Goal: Task Accomplishment & Management: Complete application form

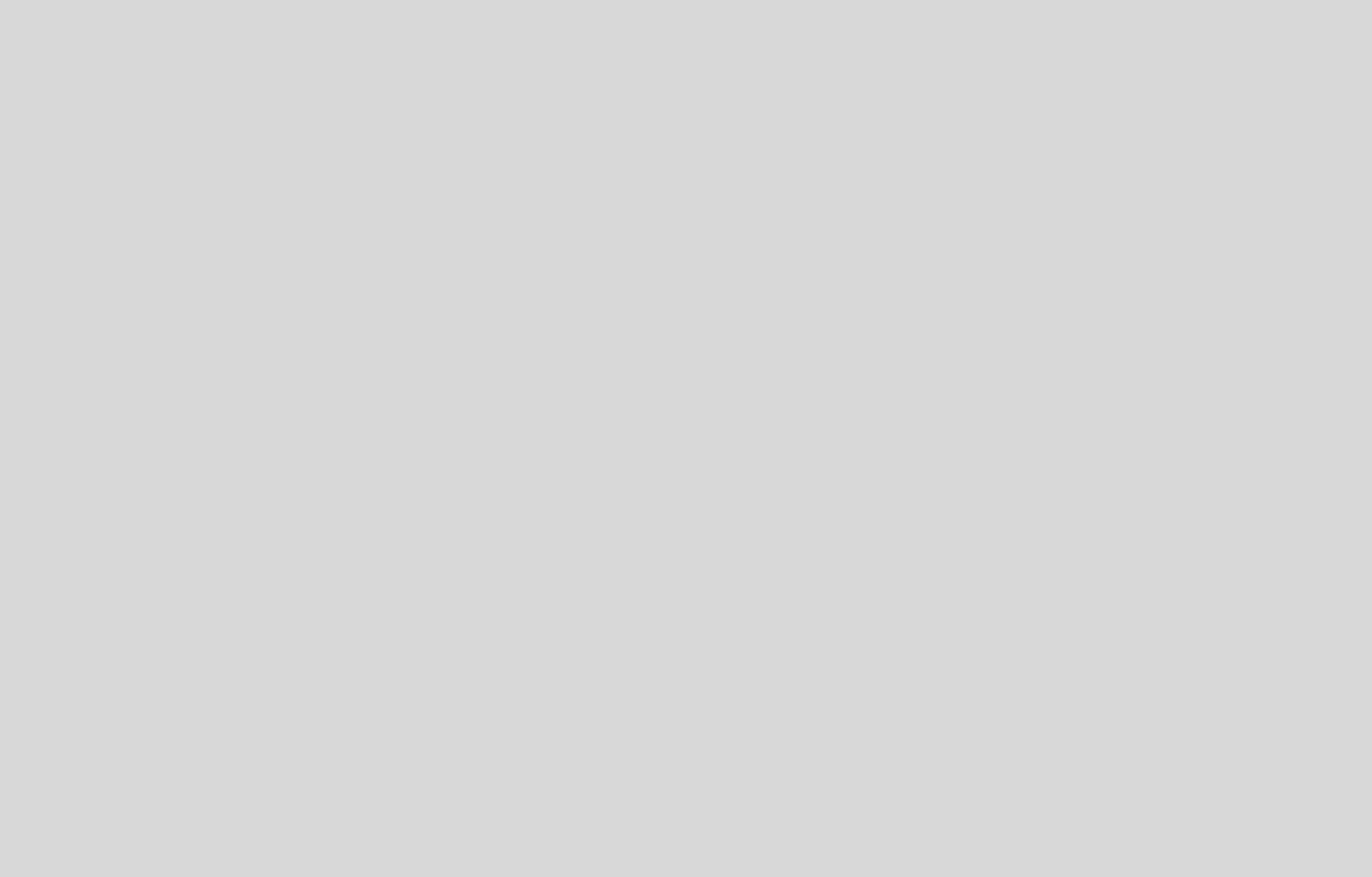
select select "es"
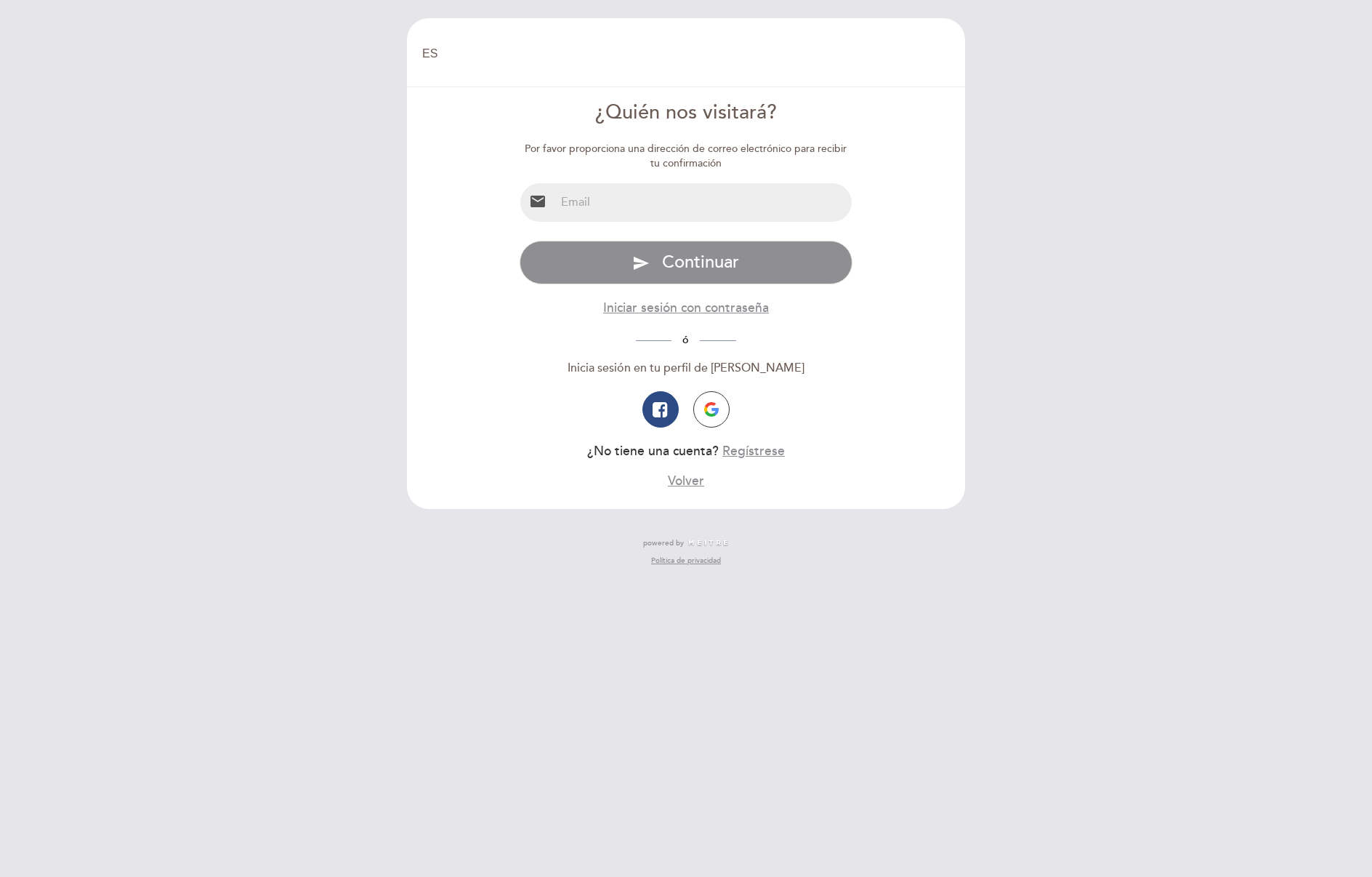
click at [639, 216] on input "email" at bounding box center [704, 201] width 297 height 38
type input "[EMAIL_ADDRESS][DOMAIN_NAME]"
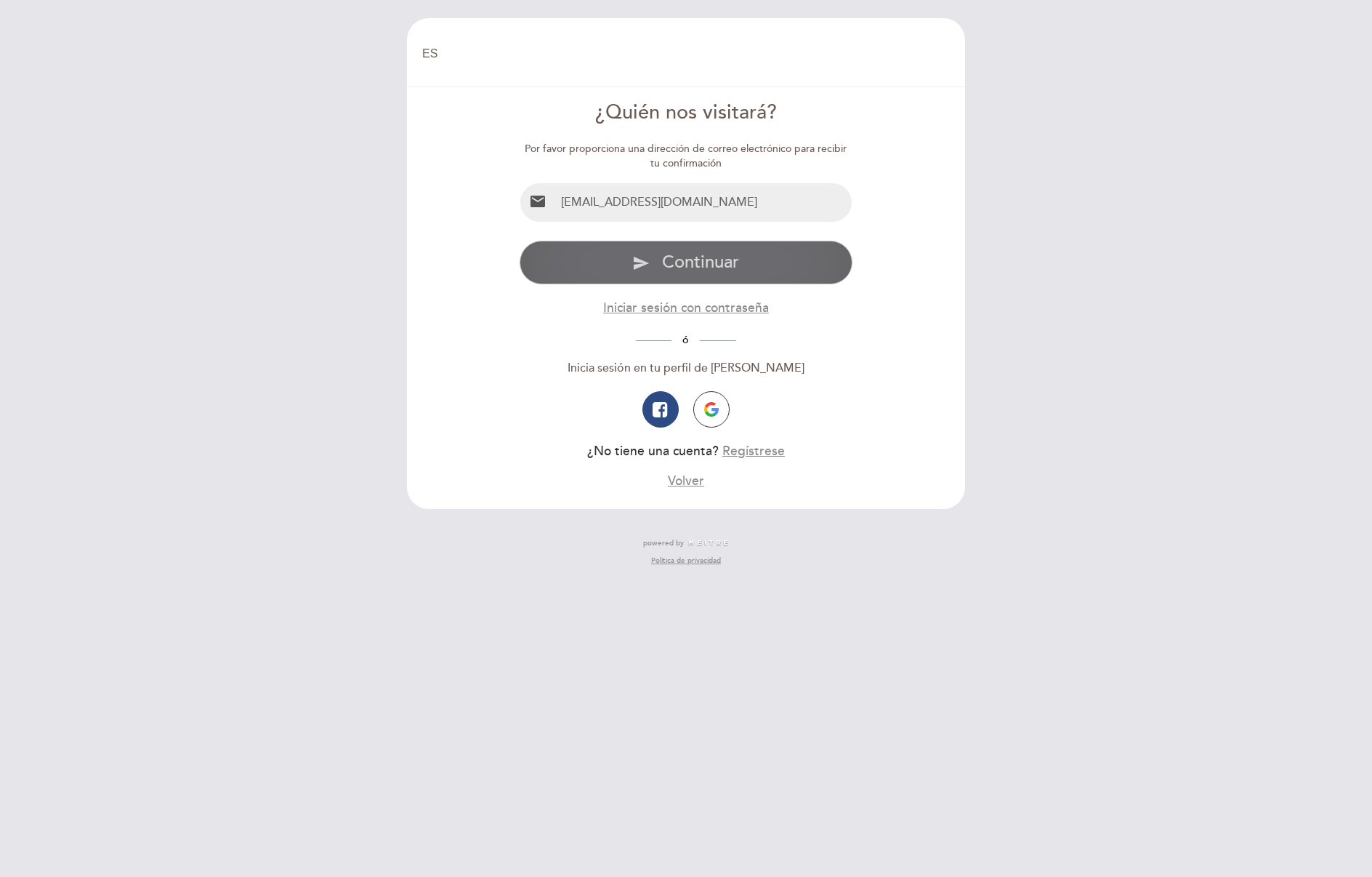
click at [721, 266] on span "Continuar" at bounding box center [701, 262] width 77 height 22
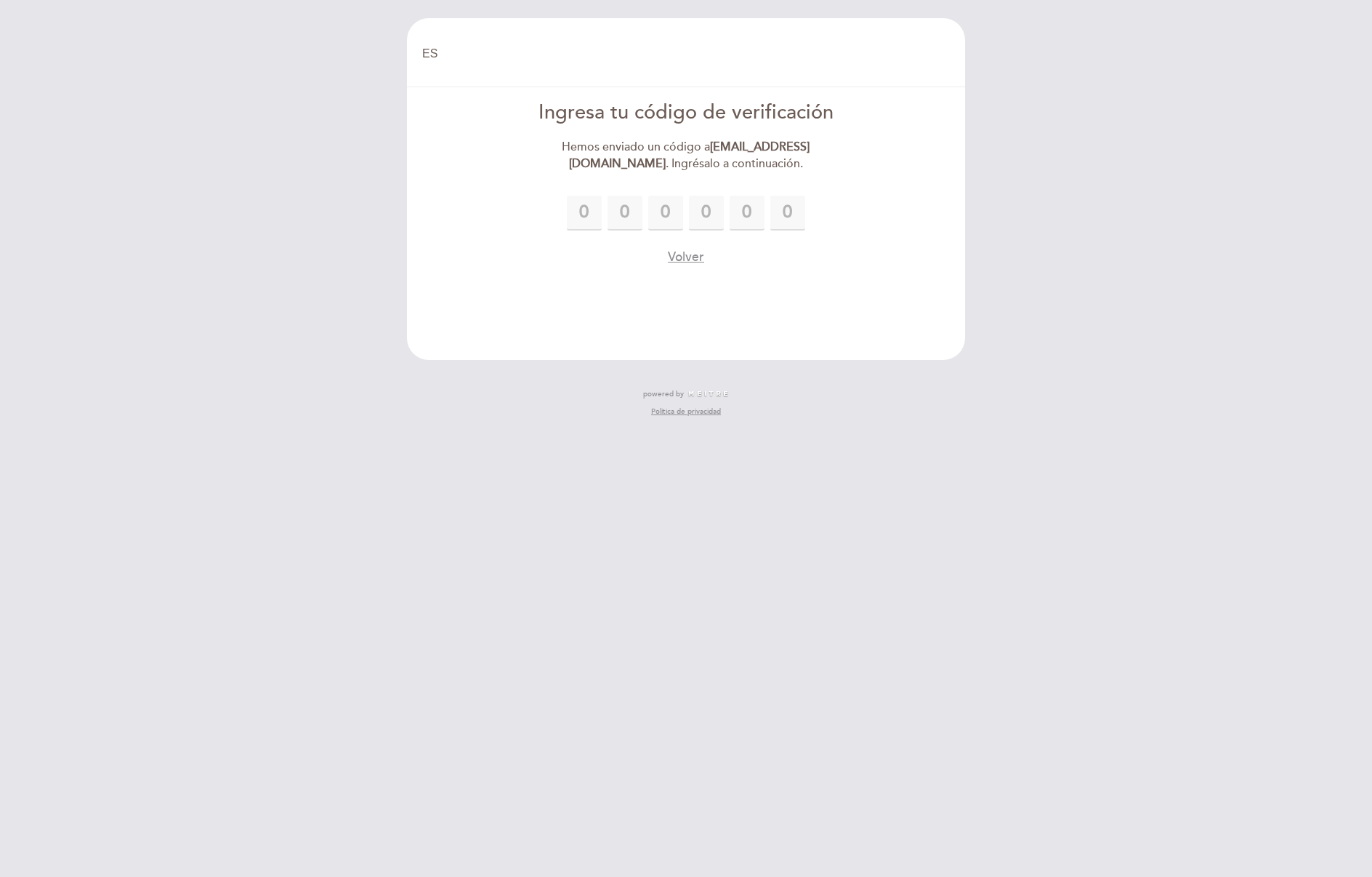
type input "5"
type input "2"
type input "5"
type input "8"
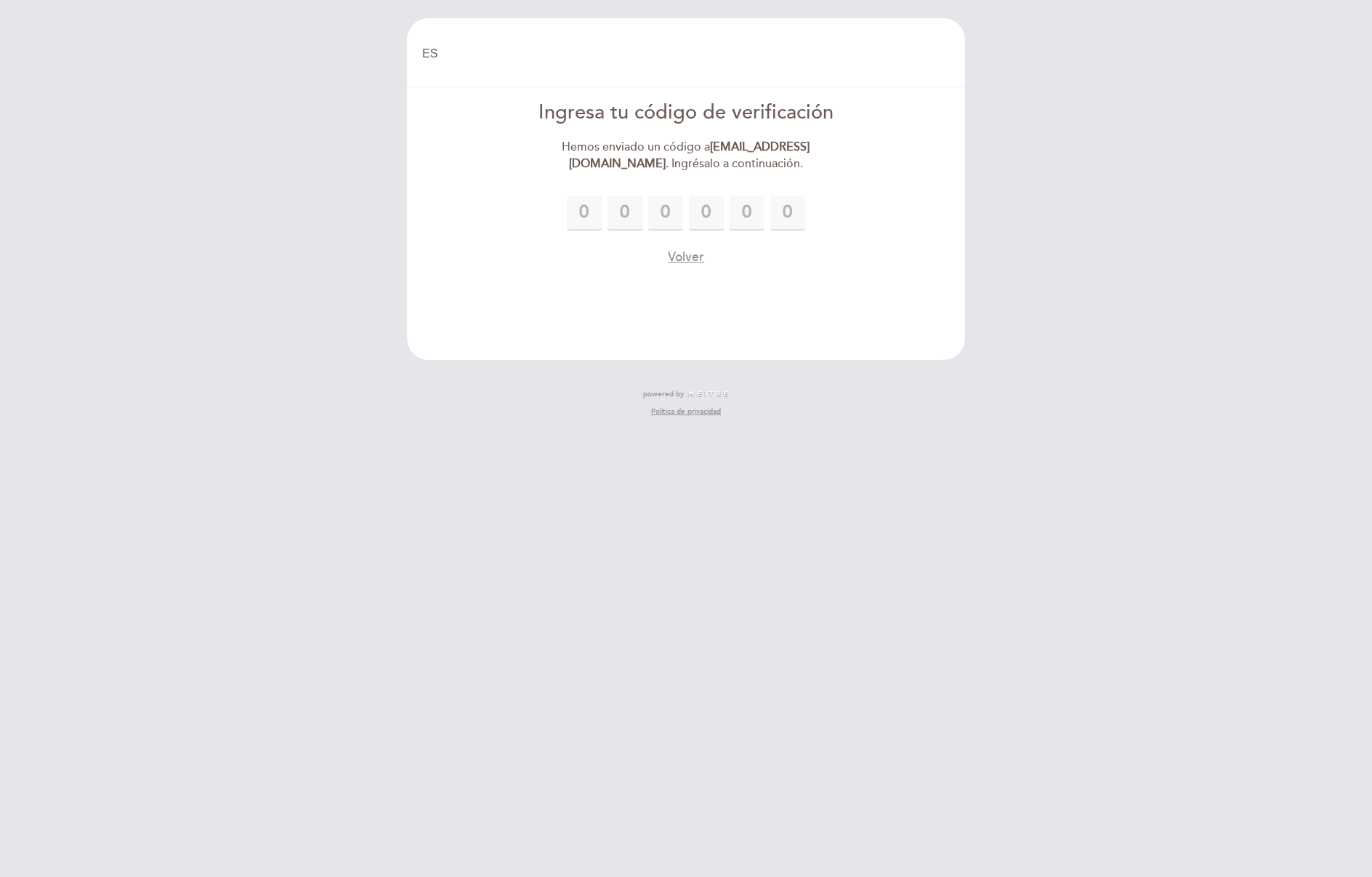
type input "6"
